Goal: Task Accomplishment & Management: Manage account settings

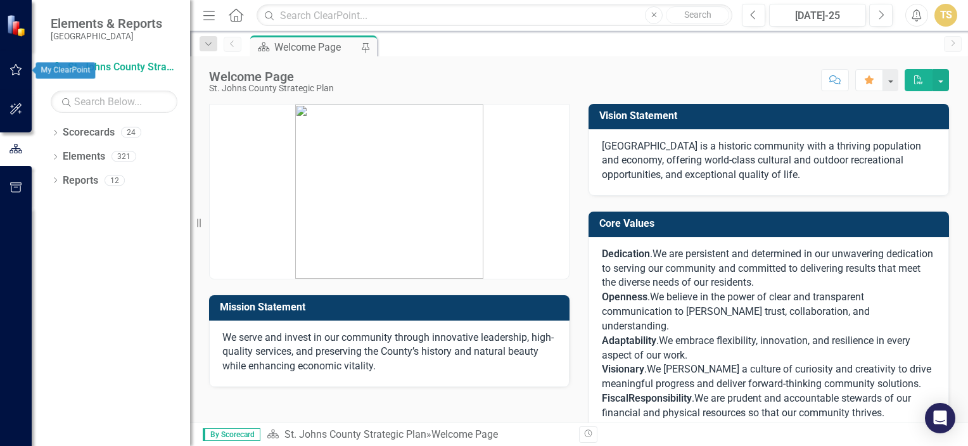
click at [13, 70] on icon "button" at bounding box center [16, 70] width 13 height 10
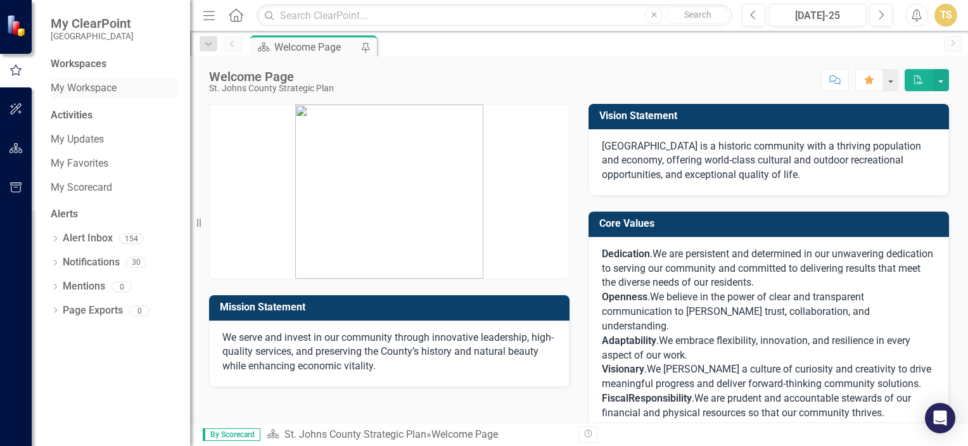
click at [101, 94] on link "My Workspace" at bounding box center [114, 88] width 127 height 15
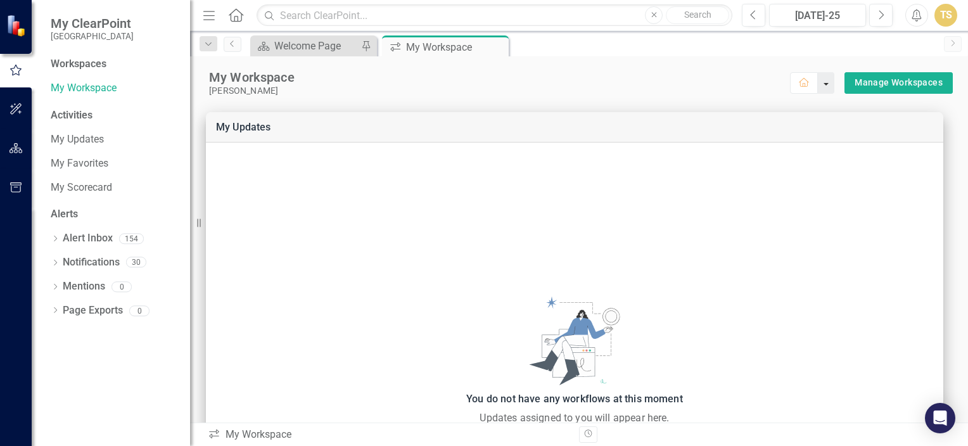
click at [818, 88] on button "button" at bounding box center [826, 83] width 16 height 22
click at [84, 143] on link "My Updates" at bounding box center [114, 139] width 127 height 15
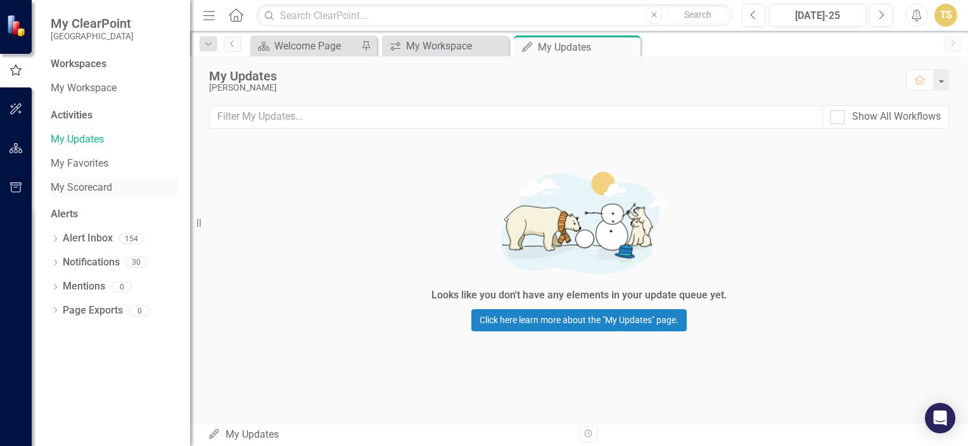
click at [80, 188] on link "My Scorecard" at bounding box center [114, 188] width 127 height 15
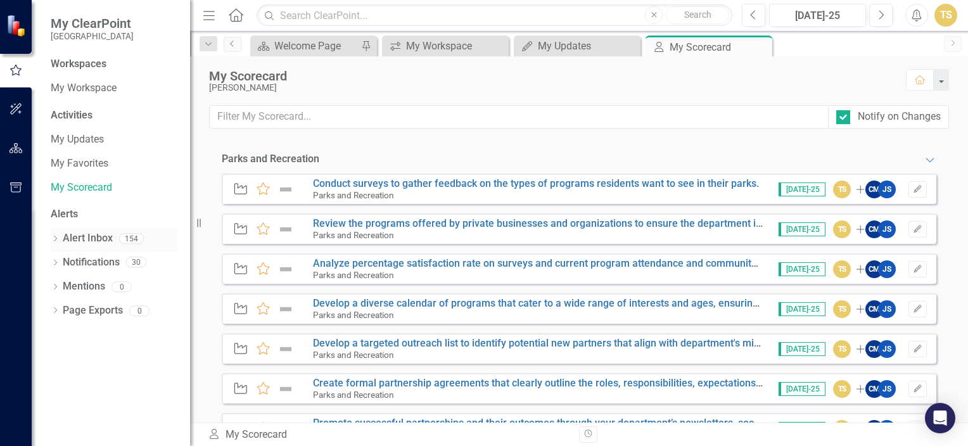
click at [79, 243] on link "Alert Inbox" at bounding box center [88, 238] width 50 height 15
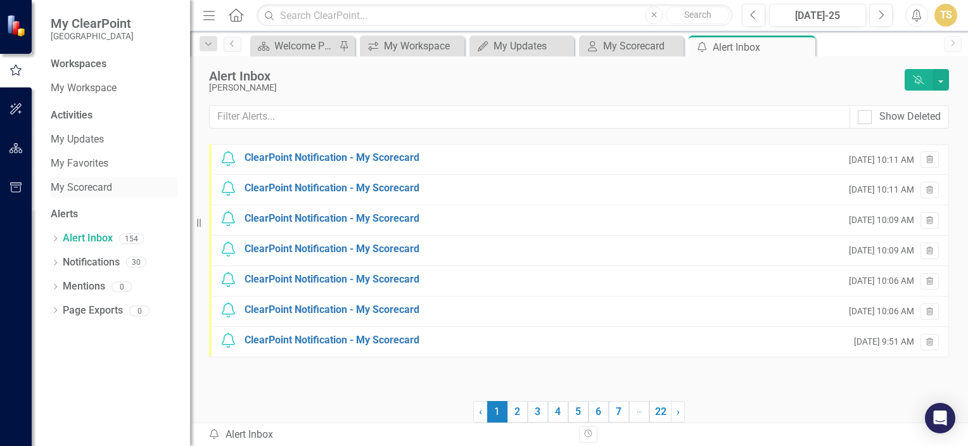
click at [73, 185] on link "My Scorecard" at bounding box center [114, 188] width 127 height 15
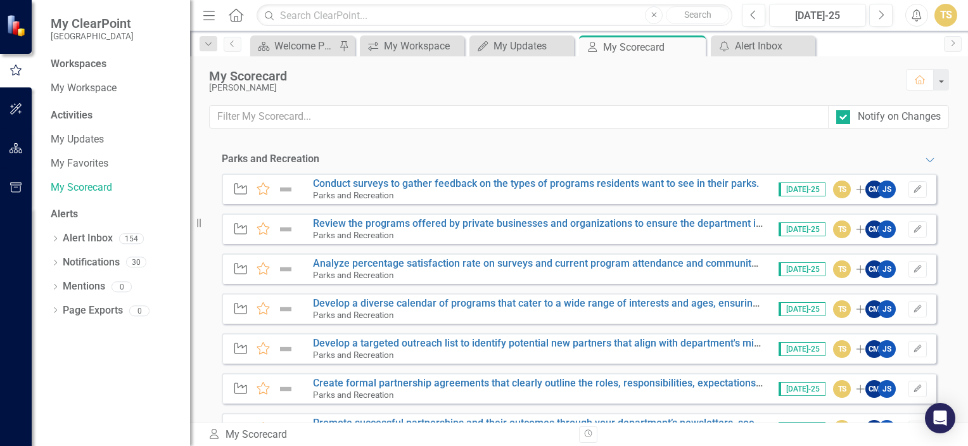
click at [327, 273] on small "Parks and Recreation" at bounding box center [353, 275] width 81 height 10
click at [913, 269] on icon "Edit" at bounding box center [918, 269] width 10 height 8
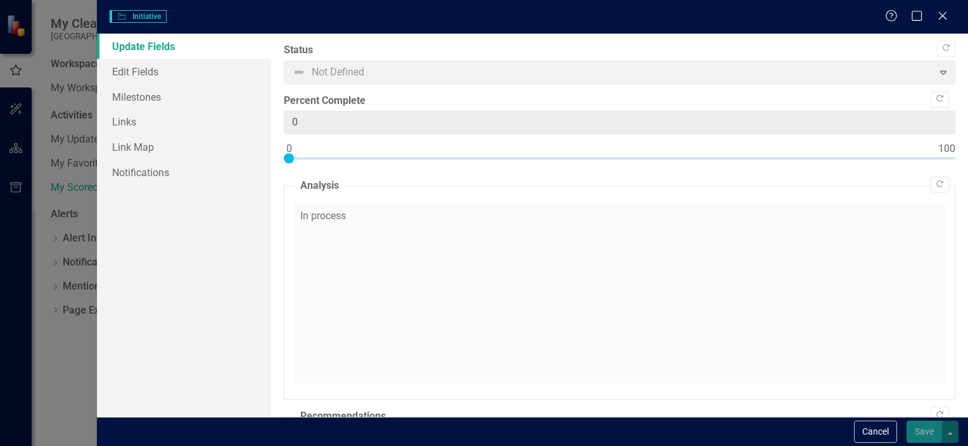
checkbox input "true"
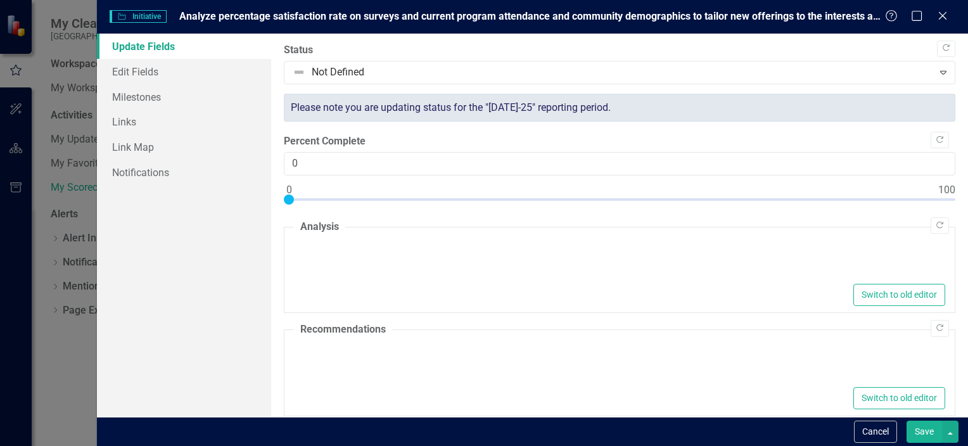
type textarea "<p>In process</p>"
type textarea "<p>none</p>"
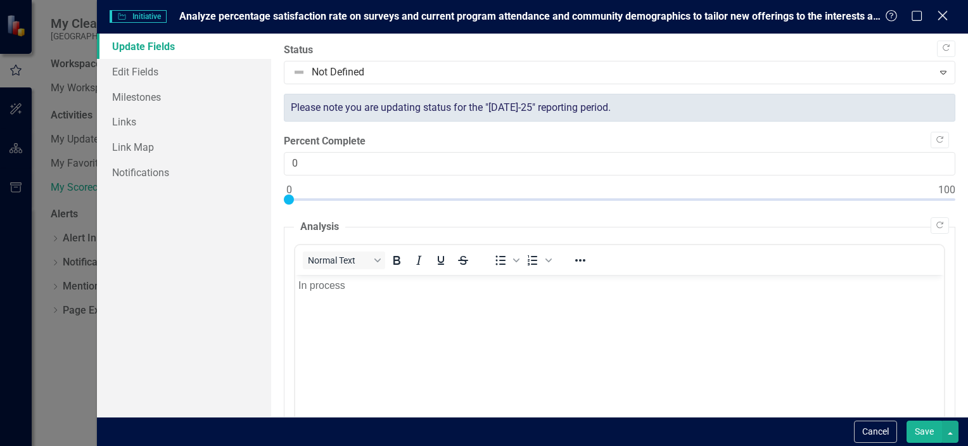
click at [948, 16] on icon "Close" at bounding box center [942, 16] width 16 height 12
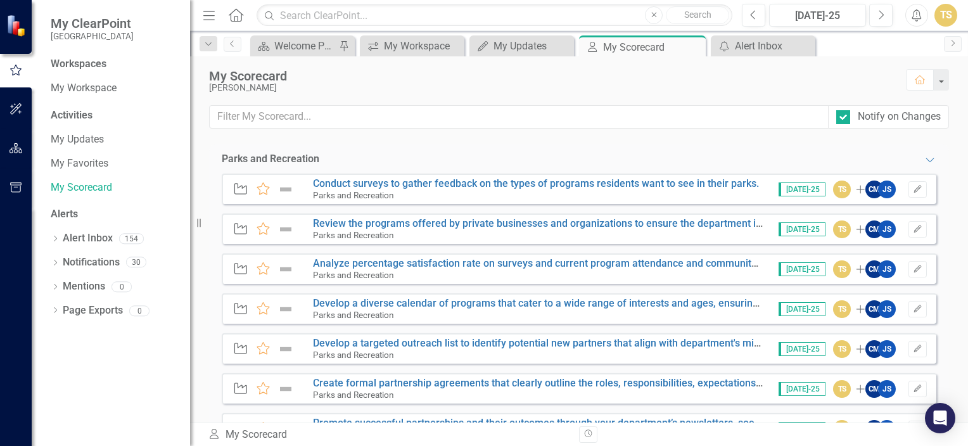
click at [100, 65] on div "Workspaces" at bounding box center [79, 64] width 56 height 15
click at [693, 44] on icon "Close" at bounding box center [693, 47] width 13 height 10
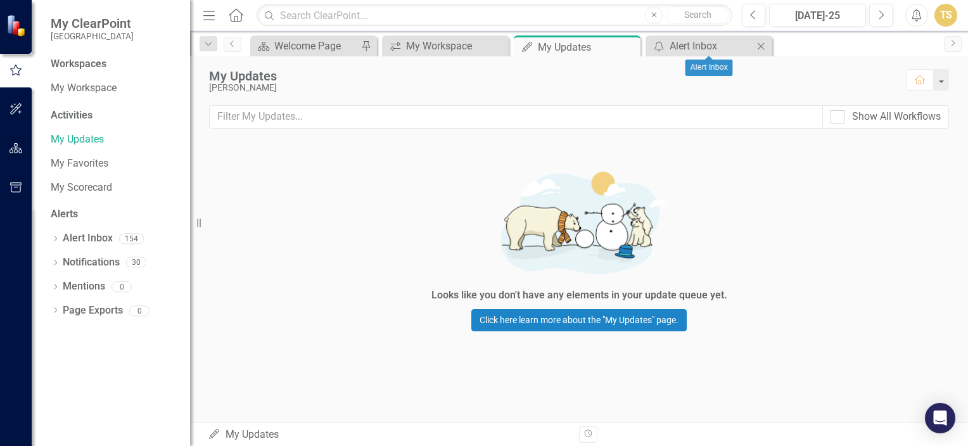
click at [763, 46] on icon "Close" at bounding box center [760, 46] width 13 height 10
click at [631, 46] on icon "Close" at bounding box center [628, 47] width 13 height 10
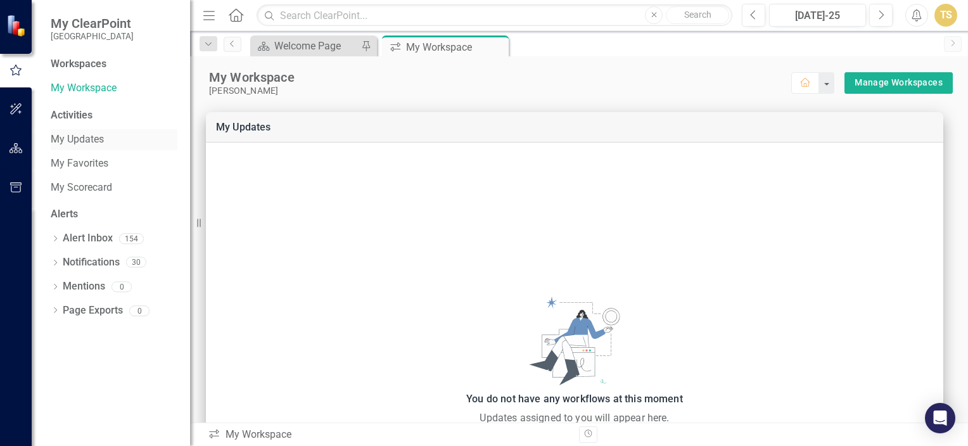
click at [86, 144] on link "My Updates" at bounding box center [114, 139] width 127 height 15
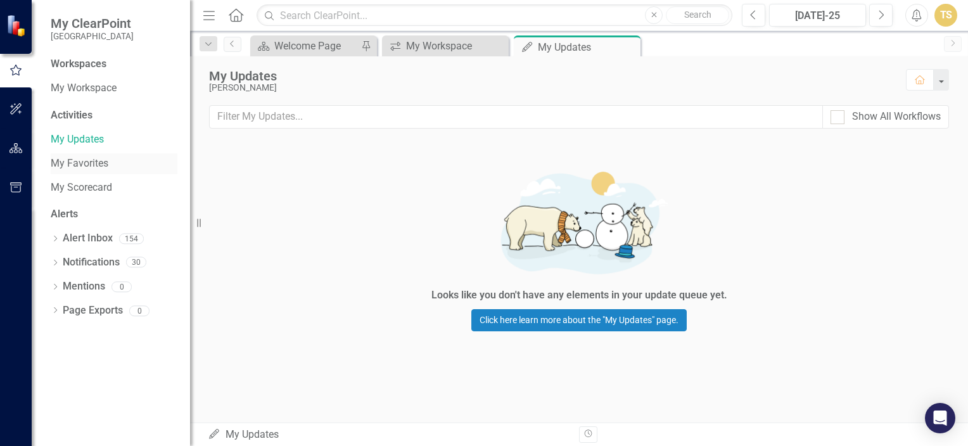
click at [94, 166] on link "My Favorites" at bounding box center [114, 163] width 127 height 15
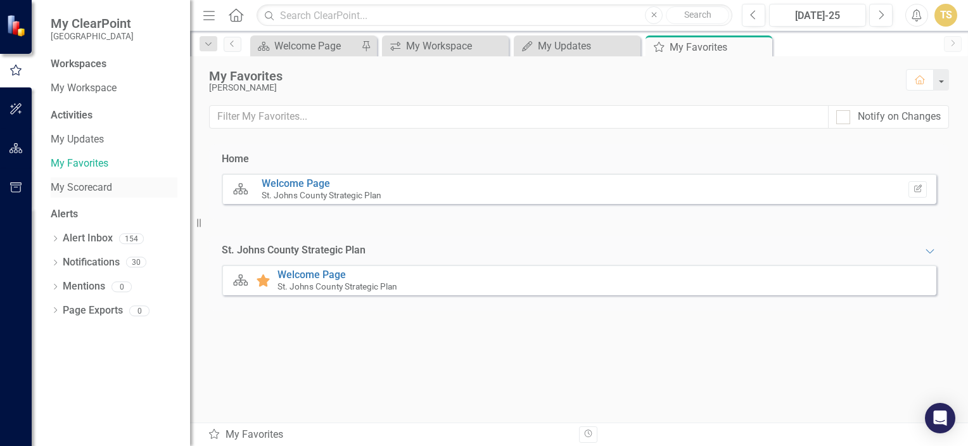
click at [87, 186] on link "My Scorecard" at bounding box center [114, 188] width 127 height 15
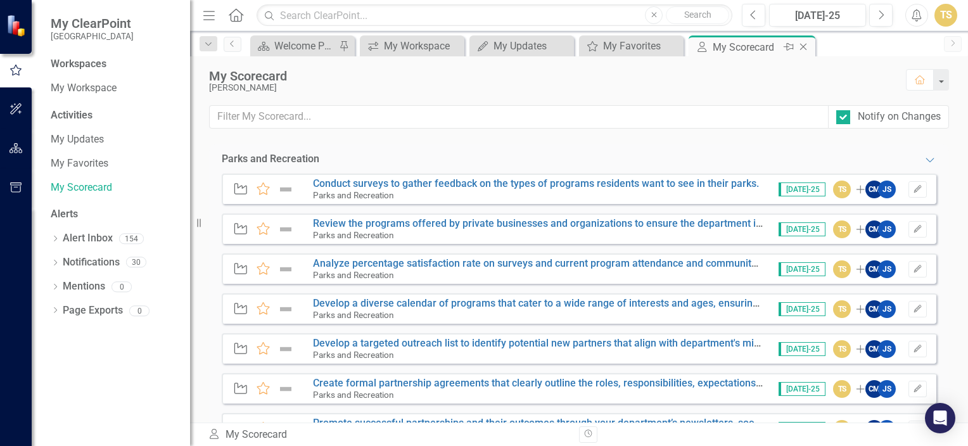
click at [803, 51] on icon "Close" at bounding box center [803, 47] width 13 height 10
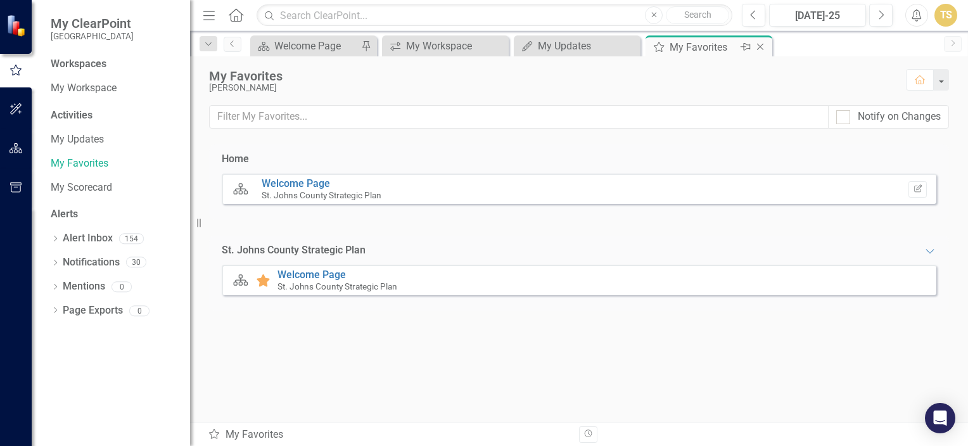
click at [760, 46] on icon "Close" at bounding box center [760, 47] width 13 height 10
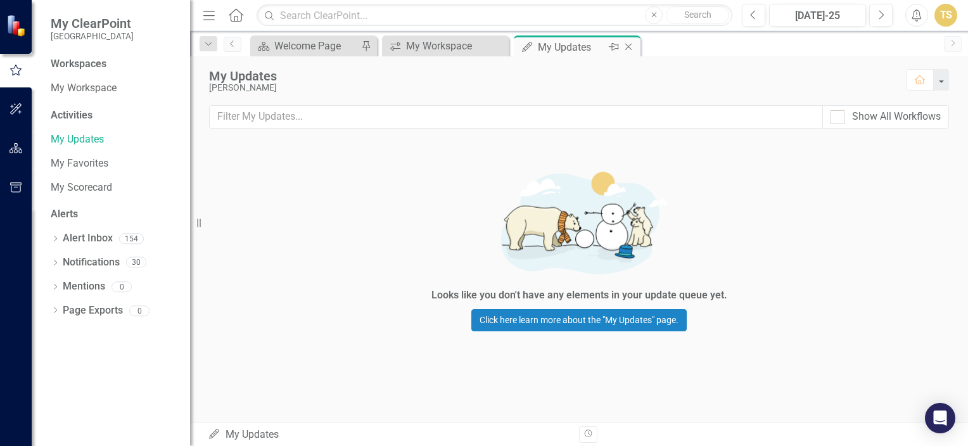
click at [633, 49] on icon "Close" at bounding box center [628, 47] width 13 height 10
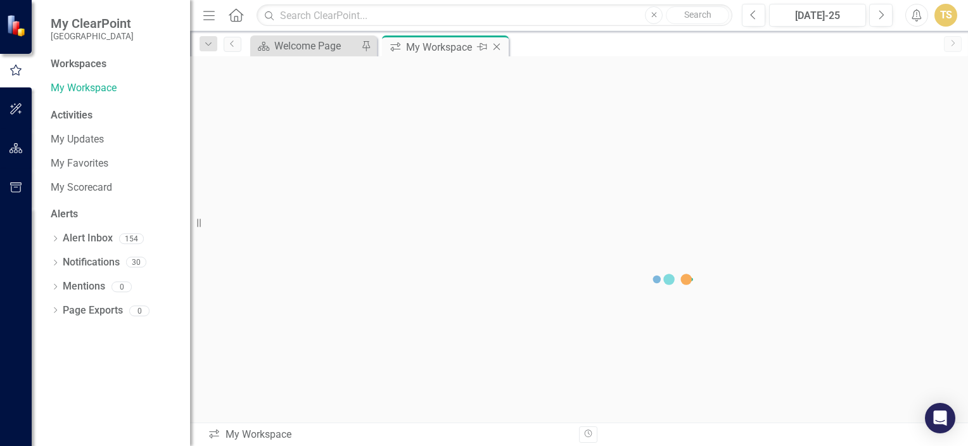
click at [499, 51] on icon "Close" at bounding box center [496, 47] width 13 height 10
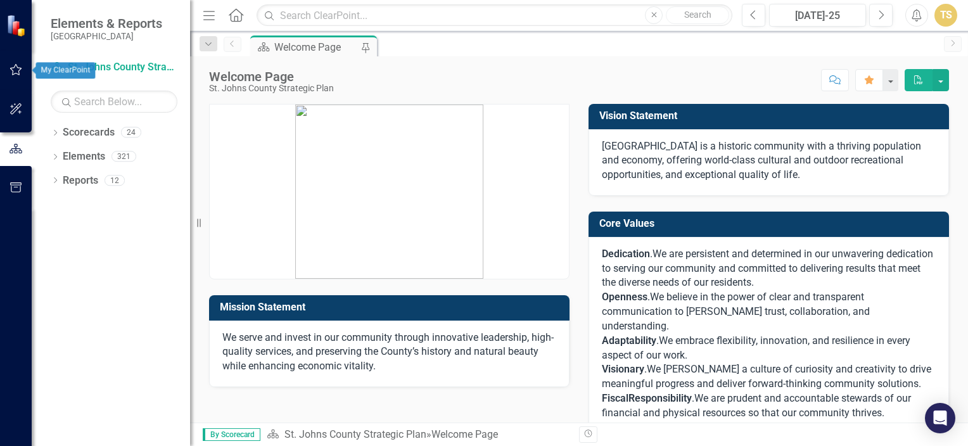
click at [17, 71] on icon "button" at bounding box center [16, 70] width 13 height 10
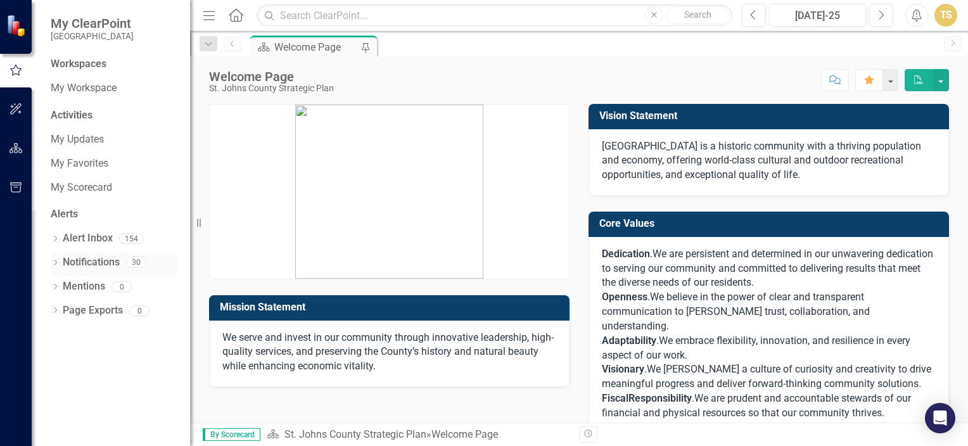
click at [80, 262] on link "Notifications" at bounding box center [91, 262] width 57 height 15
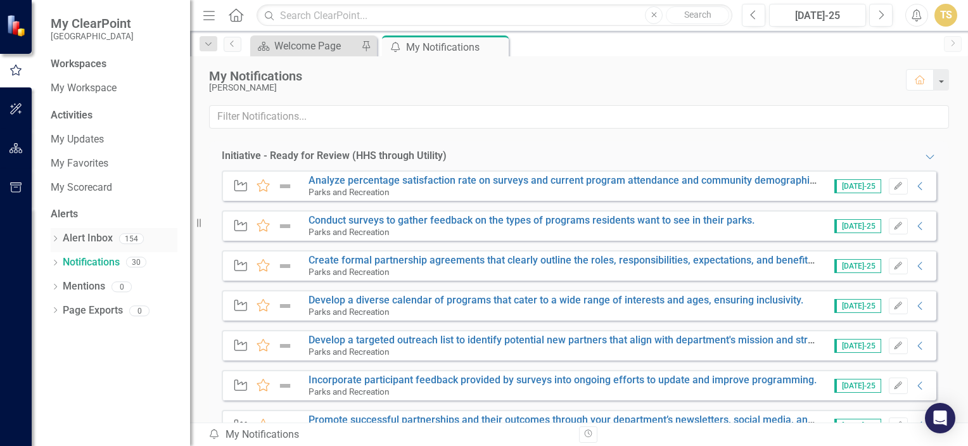
click at [82, 238] on link "Alert Inbox" at bounding box center [88, 238] width 50 height 15
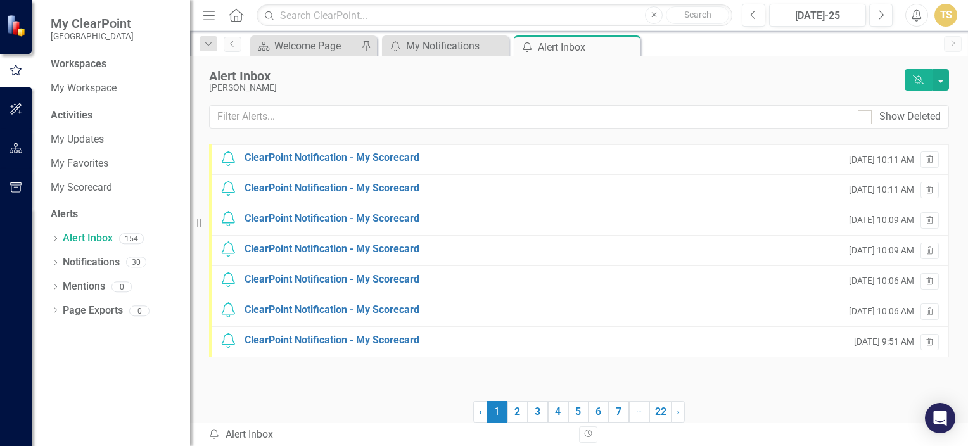
click at [388, 162] on div "ClearPoint Notification - My Scorecard" at bounding box center [332, 158] width 175 height 15
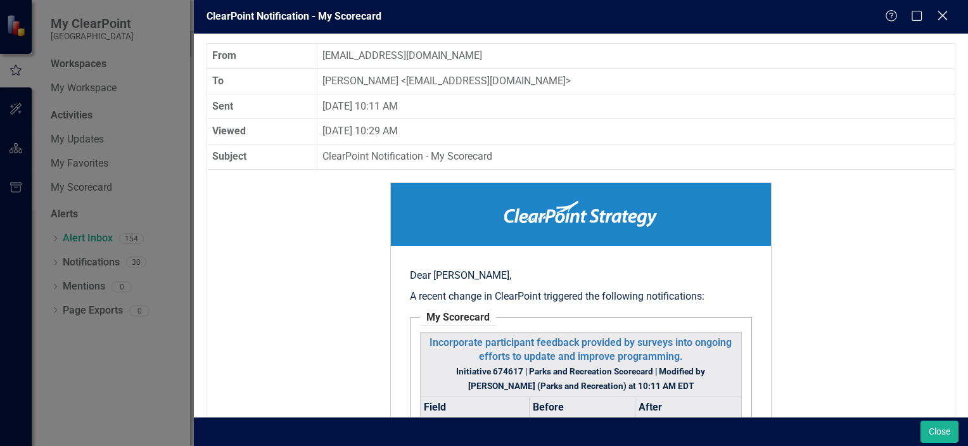
click at [942, 20] on icon "Close" at bounding box center [942, 16] width 16 height 12
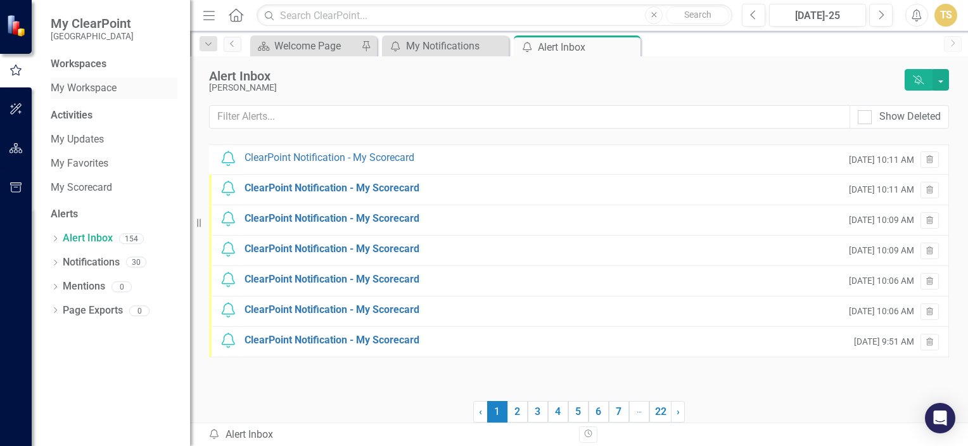
click at [106, 88] on link "My Workspace" at bounding box center [114, 88] width 127 height 15
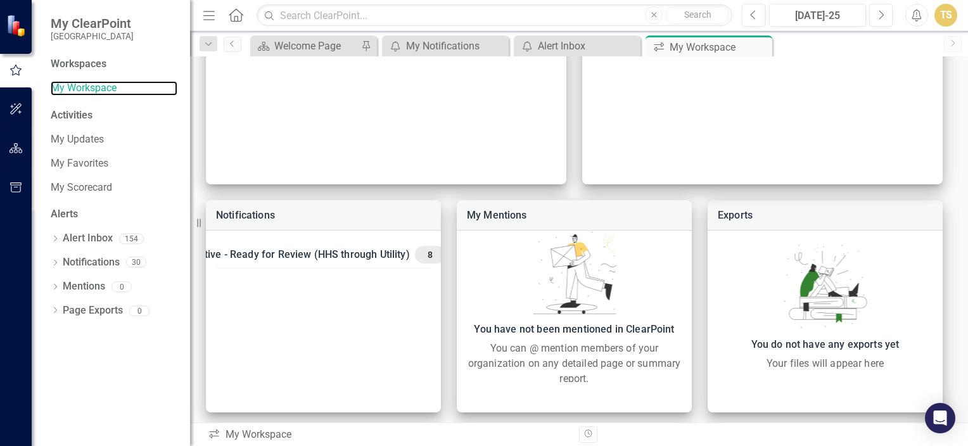
scroll to position [659, 0]
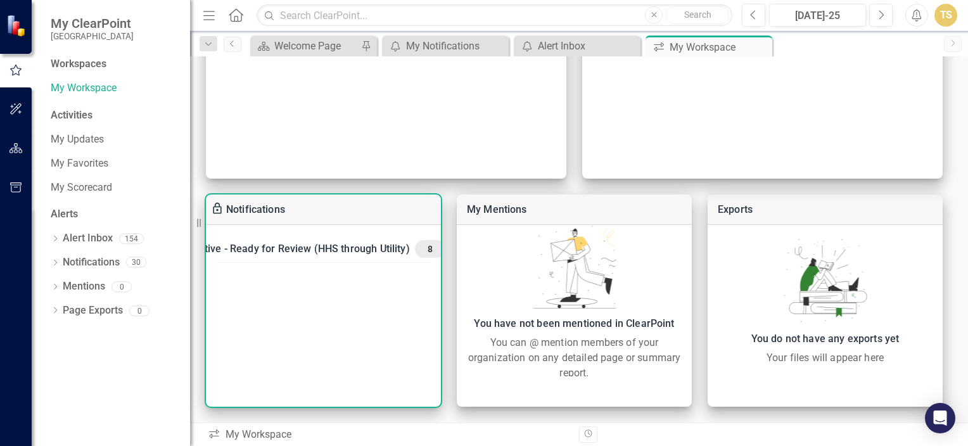
click at [420, 247] on span "8" at bounding box center [430, 248] width 20 height 11
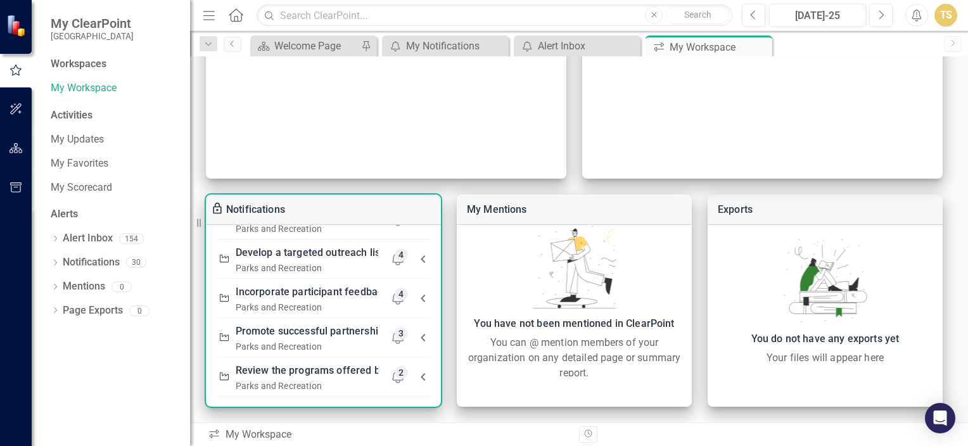
scroll to position [0, 0]
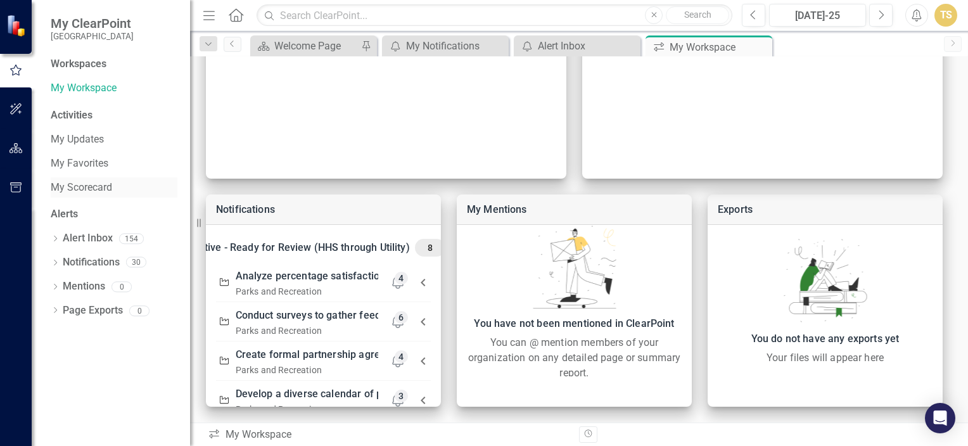
click at [80, 191] on link "My Scorecard" at bounding box center [114, 188] width 127 height 15
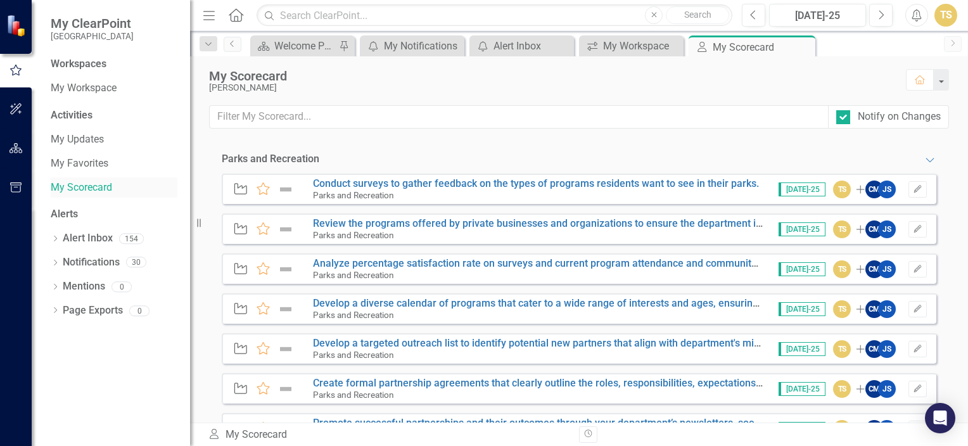
click at [80, 191] on link "My Scorecard" at bounding box center [114, 188] width 127 height 15
